Goal: Information Seeking & Learning: Learn about a topic

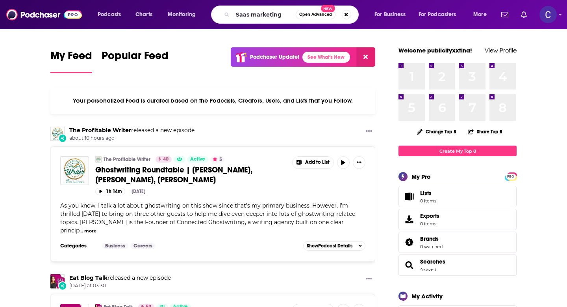
click at [252, 15] on input "Saas marketing" at bounding box center [264, 14] width 63 height 13
type input "Saas tech marketing"
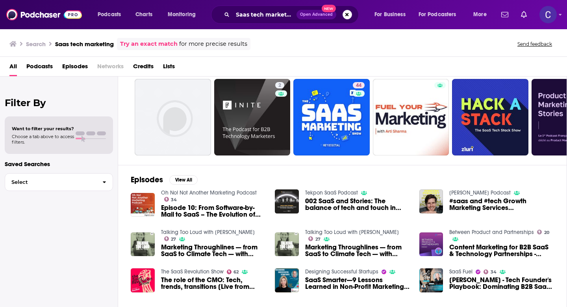
scroll to position [24, 0]
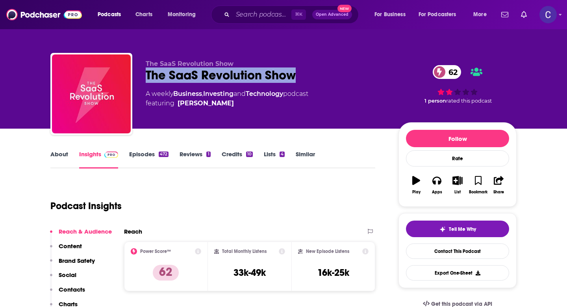
drag, startPoint x: 293, startPoint y: 73, endPoint x: 334, endPoint y: 73, distance: 41.0
click at [334, 73] on div "The SaaS Revolution Show 62" at bounding box center [266, 74] width 240 height 15
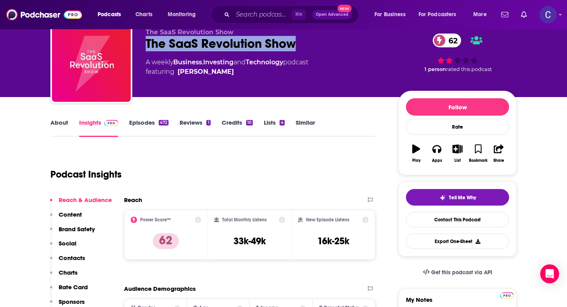
click at [307, 128] on link "Similar" at bounding box center [305, 128] width 19 height 18
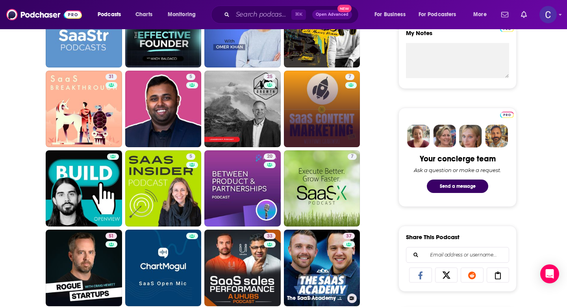
scroll to position [308, 0]
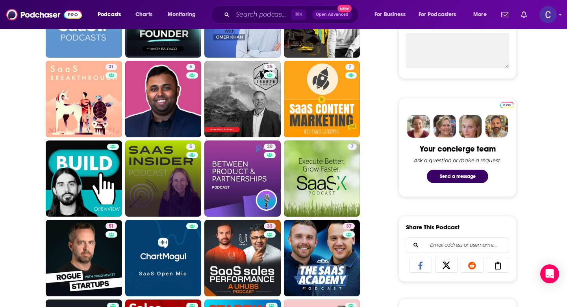
click at [184, 190] on link "5" at bounding box center [163, 178] width 76 height 76
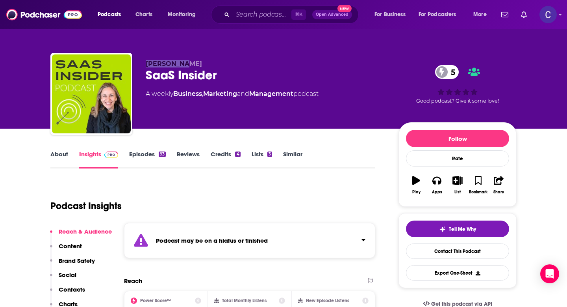
drag, startPoint x: 144, startPoint y: 65, endPoint x: 208, endPoint y: 64, distance: 63.8
click at [208, 64] on div "Shira Abel SaaS Insider 5 A weekly Business , Marketing and Management podcast …" at bounding box center [283, 95] width 467 height 85
copy span "[PERSON_NAME]"
click at [276, 8] on div "⌘ K Open Advanced New" at bounding box center [285, 15] width 148 height 18
click at [274, 12] on input "Search podcasts, credits, & more..." at bounding box center [262, 14] width 59 height 13
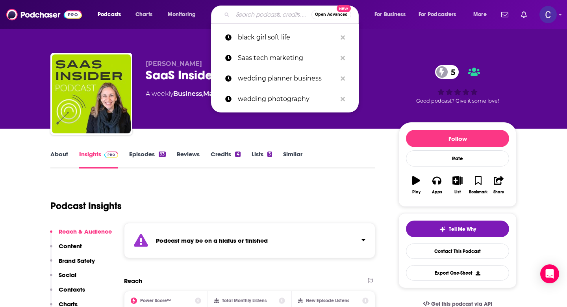
paste input "[PERSON_NAME]"
type input "[PERSON_NAME]"
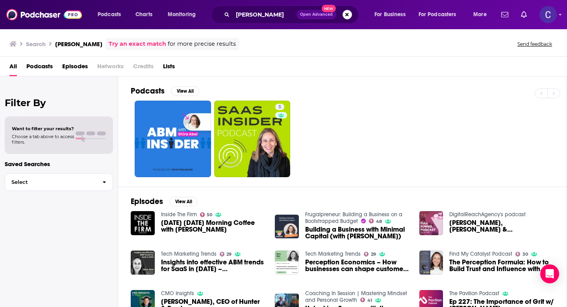
scroll to position [45, 0]
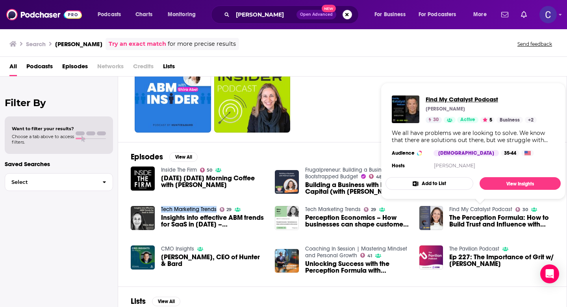
click at [454, 100] on span "Find My Catalyst Podcast" at bounding box center [481, 98] width 111 height 7
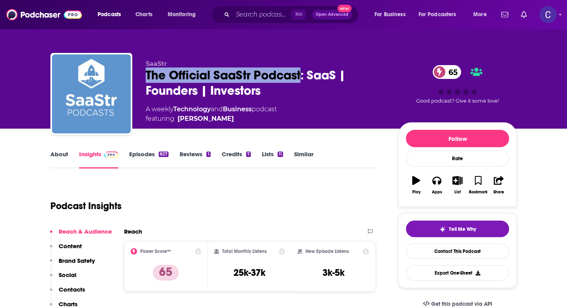
drag, startPoint x: 146, startPoint y: 77, endPoint x: 303, endPoint y: 80, distance: 156.8
click at [303, 80] on div "The Official SaaStr Podcast: SaaS | Founders | Investors 65" at bounding box center [266, 82] width 240 height 31
copy h2 "The Official SaaStr Podcast"
click at [129, 155] on link "Episodes 827" at bounding box center [148, 159] width 39 height 18
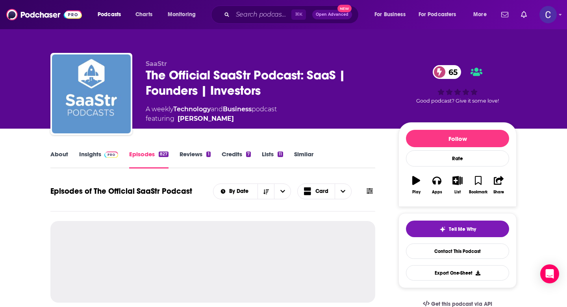
click at [307, 151] on link "Similar" at bounding box center [303, 159] width 19 height 18
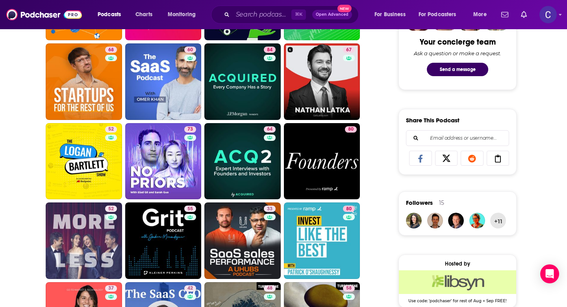
scroll to position [421, 0]
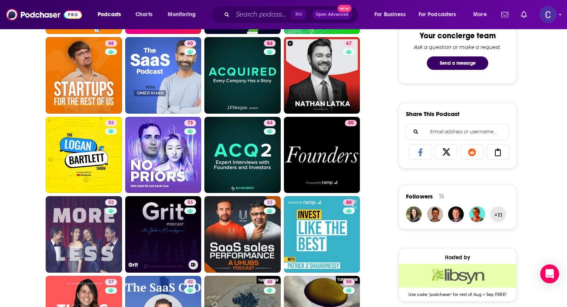
click at [146, 238] on link "55 Grit" at bounding box center [163, 234] width 76 height 76
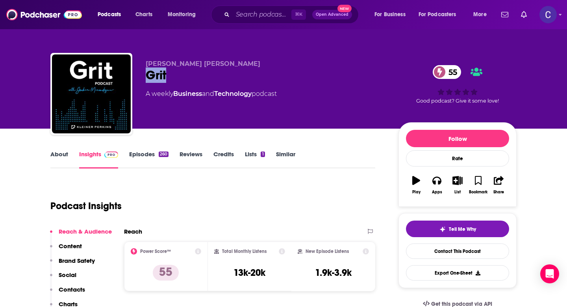
drag, startPoint x: 141, startPoint y: 76, endPoint x: 186, endPoint y: 76, distance: 45.3
click at [186, 76] on div "[PERSON_NAME] [PERSON_NAME] Grit 55 A weekly Business and Technology podcast 55…" at bounding box center [283, 95] width 467 height 85
copy h2 "Grit"
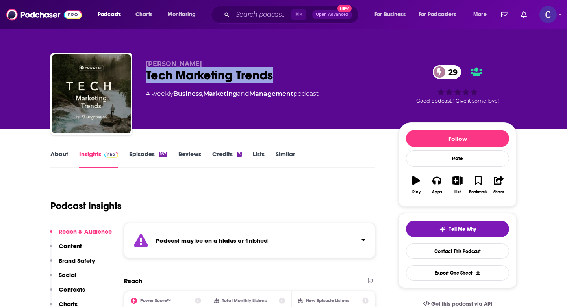
drag, startPoint x: 147, startPoint y: 74, endPoint x: 288, endPoint y: 74, distance: 140.3
click at [288, 74] on div "Tech Marketing Trends 29" at bounding box center [266, 74] width 240 height 15
click at [285, 153] on link "Similar" at bounding box center [285, 159] width 19 height 18
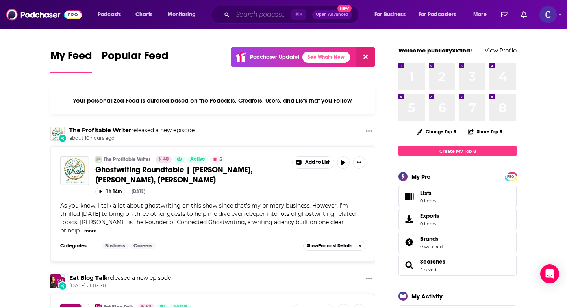
click at [267, 19] on input "Search podcasts, credits, & more..." at bounding box center [262, 14] width 59 height 13
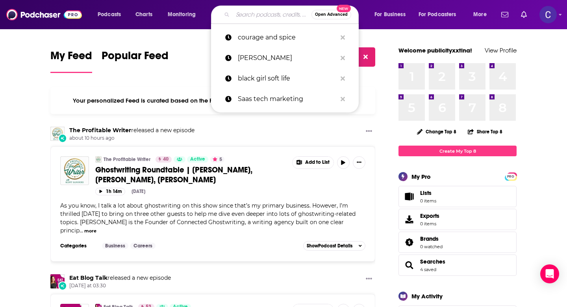
paste input "Glow Up, Gyrl"
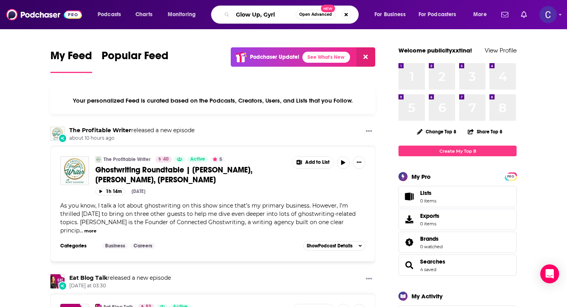
type input "Glow Up, Gyrl"
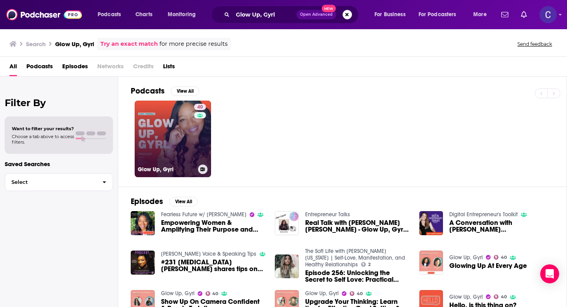
click at [184, 128] on link "40 Glow Up, Gyrl" at bounding box center [173, 138] width 76 height 76
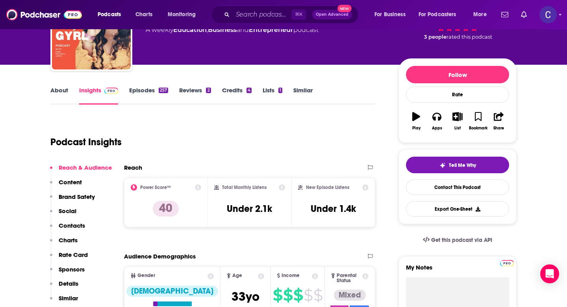
scroll to position [74, 0]
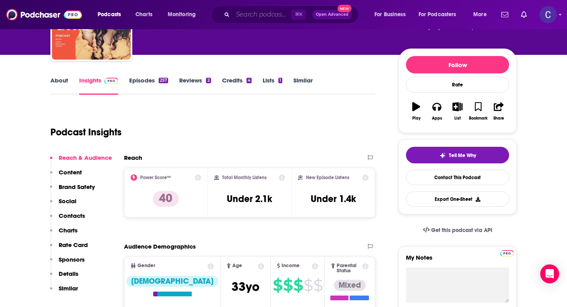
click at [259, 15] on input "Search podcasts, credits, & more..." at bounding box center [262, 14] width 59 height 13
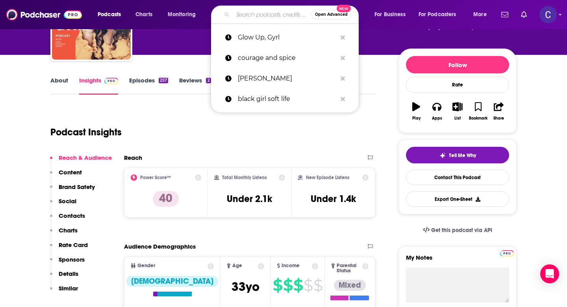
paste input "The Best SEO Podcast"
type input "The Best SEO Podcast"
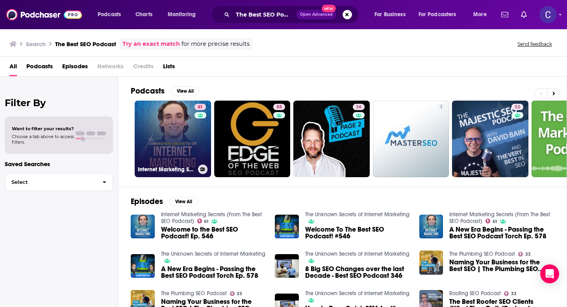
click at [169, 131] on link "61 Internet Marketing Secrets (From The Best SEO Podcast)" at bounding box center [173, 138] width 76 height 76
